Goal: Find contact information: Find contact information

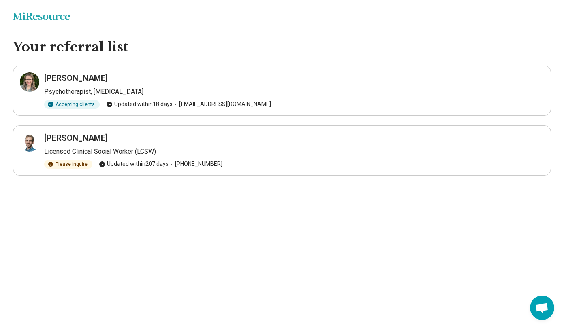
click at [102, 77] on h3 "[PERSON_NAME]" at bounding box center [76, 77] width 64 height 11
click at [77, 104] on div "Accepting clients" at bounding box center [71, 104] width 55 height 9
click at [66, 75] on h3 "[PERSON_NAME]" at bounding box center [76, 77] width 64 height 11
click at [31, 82] on icon at bounding box center [30, 82] width 10 height 10
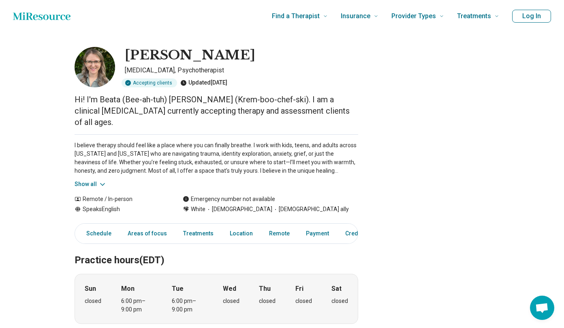
click at [94, 180] on button "Show all" at bounding box center [91, 184] width 32 height 9
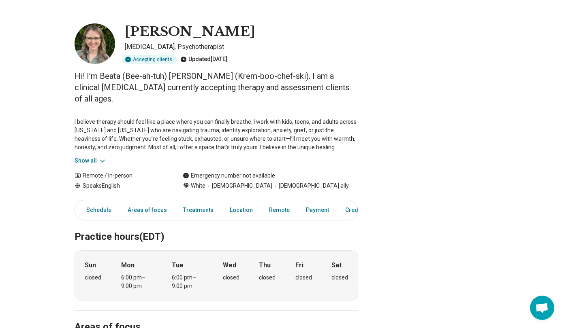
scroll to position [57, 0]
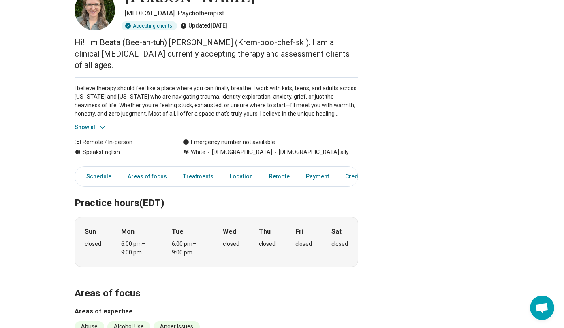
click at [94, 123] on button "Show all" at bounding box center [91, 127] width 32 height 9
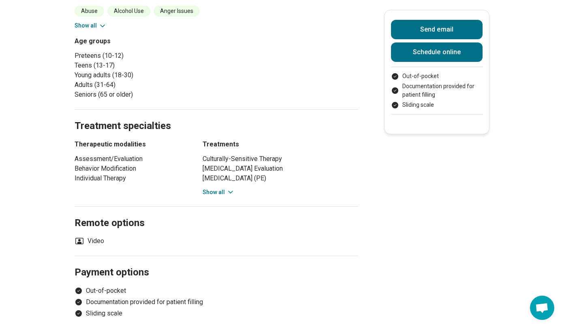
scroll to position [408, 0]
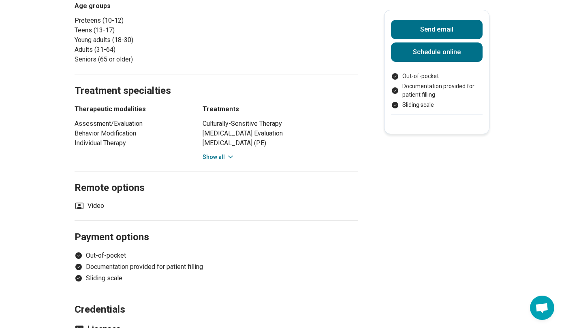
click at [228, 153] on icon at bounding box center [230, 157] width 8 height 8
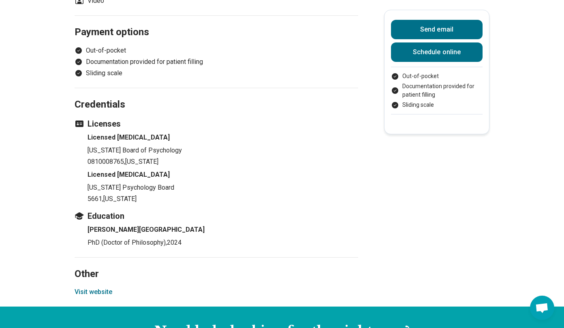
scroll to position [712, 0]
